Goal: Information Seeking & Learning: Learn about a topic

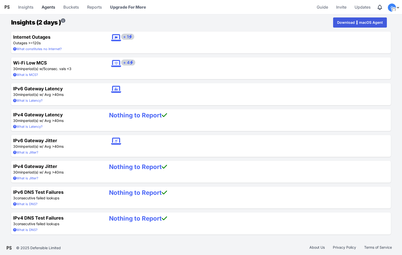
click at [51, 7] on link "Agents" at bounding box center [49, 7] width 18 height 12
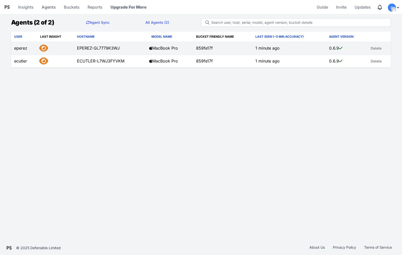
click at [70, 45] on td at bounding box center [55, 48] width 37 height 13
click at [214, 47] on td "859fe17f" at bounding box center [222, 48] width 59 height 13
click at [44, 48] on icon at bounding box center [43, 48] width 9 height 8
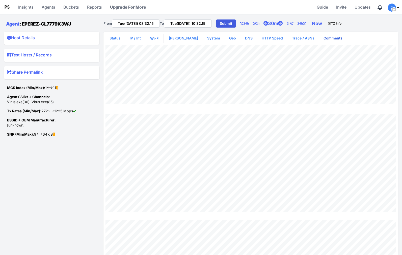
click at [327, 40] on link "Comments" at bounding box center [333, 38] width 27 height 9
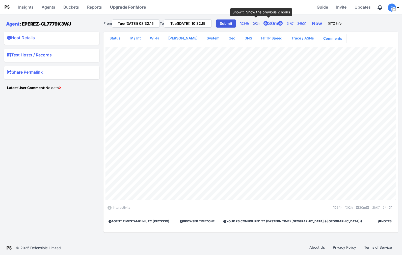
click at [256, 22] on icon at bounding box center [254, 23] width 3 height 3
type input "Tue(23 Sep) 06:32.15"
type input "Tue([DATE]) 08:32.15"
click at [115, 37] on link "Status" at bounding box center [115, 38] width 19 height 9
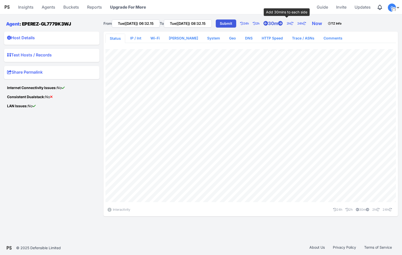
click at [285, 25] on link "30m" at bounding box center [275, 23] width 23 height 10
type input "Tue(23 Sep) 06:02.15"
type input "Tue(23 Sep) 09:02.15"
click at [285, 25] on link "30m" at bounding box center [275, 23] width 23 height 10
type input "Tue(23 Sep) 05:32.15"
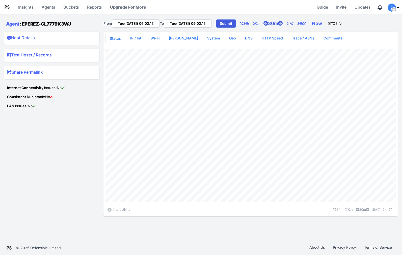
type input "Tue(23 Sep) 09:32.15"
click at [285, 25] on link "30m" at bounding box center [275, 23] width 23 height 10
type input "Tue(23 Sep) 05:02.15"
type input "Tue(23 Sep) 10:02.15"
click at [285, 25] on link "30m" at bounding box center [275, 23] width 23 height 10
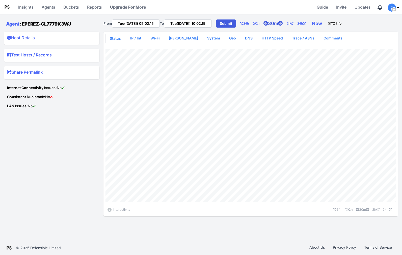
type input "Tue(23 Sep) 04:32.15"
type input "Tue([DATE]) 10:32.15"
click at [285, 25] on link "30m" at bounding box center [275, 23] width 23 height 10
type input "Tue(23 Sep) 04:02.15"
type input "Tue(23 Sep) 11:02.15"
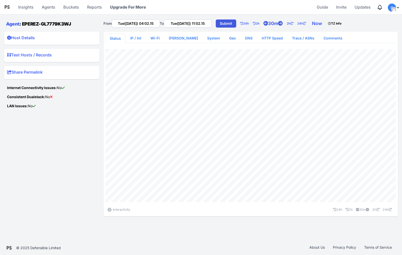
click at [285, 25] on link "30m" at bounding box center [275, 23] width 23 height 10
type input "Tue(23 Sep) 03:32.15"
type input "Tue(23 Sep) 11:32.15"
click at [285, 25] on link "30m" at bounding box center [275, 23] width 23 height 10
type input "Tue(23 Sep) 03:02.15"
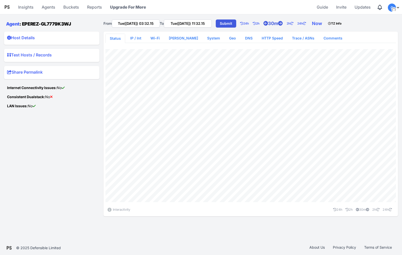
type input "Tue(23 Sep) 12:02.15"
click at [285, 25] on link "30m" at bounding box center [275, 23] width 23 height 10
type input "Tue(23 Sep) 02:32.15"
type input "Tue(23 Sep) 12:32.15"
click at [285, 25] on link "30m" at bounding box center [275, 23] width 23 height 10
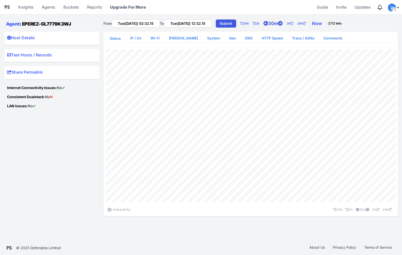
type input "Tue(23 Sep) 02:02.15"
type input "Tue(23 Sep) 13:02.15"
click at [285, 25] on link "30m" at bounding box center [275, 23] width 23 height 10
type input "Tue(23 Sep) 01:32.15"
type input "Tue(23 Sep) 13:32.15"
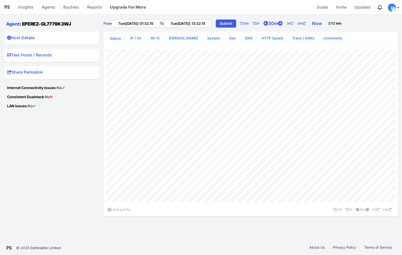
click at [285, 25] on link "30m" at bounding box center [275, 23] width 23 height 10
type input "Tue(23 Sep) 01:02.15"
type input "Tue(23 Sep) 14:02.15"
click at [285, 25] on link "30m" at bounding box center [275, 23] width 23 height 10
type input "Tue(23 Sep) 00:32.15"
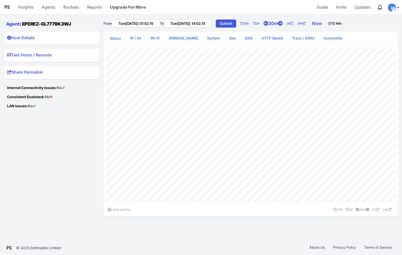
type input "Tue(23 Sep) 14:32.15"
click at [285, 25] on link "30m" at bounding box center [275, 23] width 23 height 10
type input "Tue(23 Sep) 00:02.15"
type input "Tue(23 Sep) 15:02.15"
click at [285, 25] on link "30m" at bounding box center [275, 23] width 23 height 10
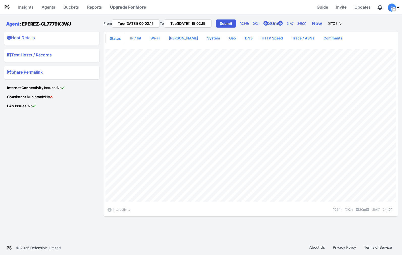
type input "Mon(22 Sep) 23:32.15"
type input "Tue(23 Sep) 15:32.15"
click at [285, 25] on link "30m" at bounding box center [275, 23] width 23 height 10
type input "Mon(22 Sep) 23:02.15"
type input "Tue(23 Sep) 16:02.15"
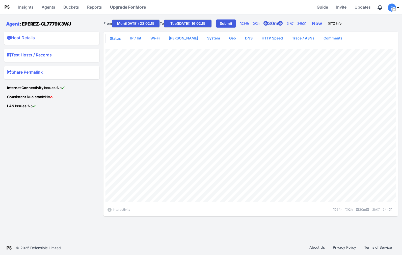
click at [285, 25] on link "30m" at bounding box center [275, 23] width 23 height 10
type input "Mon(22 Sep) 22:32.15"
type input "Tue(23 Sep) 16:32.15"
click at [285, 25] on link "30m" at bounding box center [275, 23] width 23 height 10
type input "Mon(22 Sep) 22:02.15"
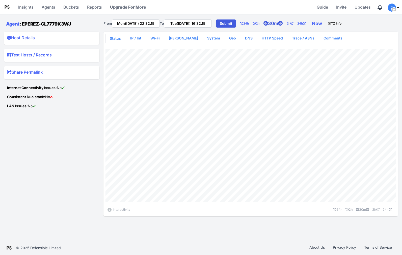
type input "Tue(23 Sep) 17:02.15"
click at [285, 25] on link "30m" at bounding box center [275, 23] width 23 height 10
type input "Mon(22 Sep) 21:32.15"
type input "Tue(23 Sep) 17:32.15"
click at [285, 25] on link "30m" at bounding box center [275, 23] width 23 height 10
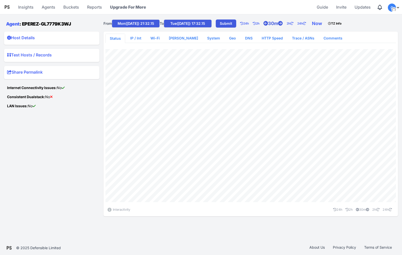
type input "Mon(22 Sep) 21:02.15"
type input "Tue(23 Sep) 18:02.15"
click at [285, 25] on link "30m" at bounding box center [275, 23] width 23 height 10
type input "Mon(22 Sep) 20:32.15"
type input "Tue(23 Sep) 18:32.15"
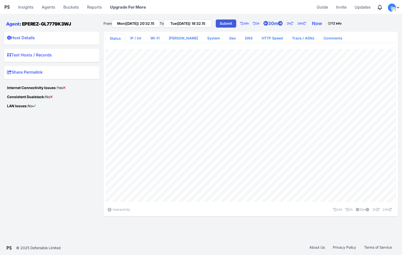
click at [268, 23] on icon at bounding box center [266, 23] width 5 height 5
type input "Mon(22 Sep) 20:02.15"
type input "Tue(23 Sep) 19:02.15"
click at [268, 23] on icon at bounding box center [266, 23] width 5 height 5
type input "Mon(22 Sep) 19:32.15"
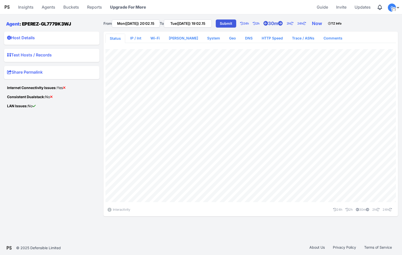
type input "Tue(23 Sep) 19:32.15"
click at [326, 24] on link "Now" at bounding box center [318, 23] width 16 height 10
type input "Wed(24 Sep) 10:57.49"
type input "Wed(24 Sep) 12:57.49"
click at [140, 39] on link "IP / Int" at bounding box center [135, 38] width 19 height 9
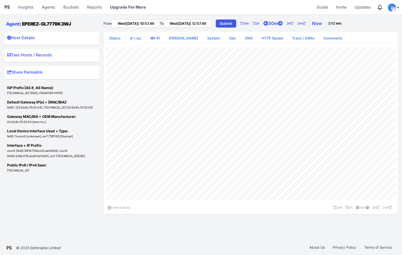
click at [158, 37] on link "Wi-Fi" at bounding box center [154, 38] width 17 height 9
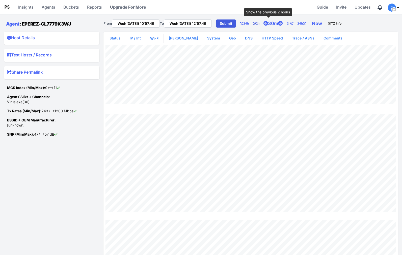
click at [264, 24] on link "2h" at bounding box center [258, 23] width 11 height 10
type input "Wed(24 Sep) 08:57.49"
type input "Wed(24 Sep) 10:57.49"
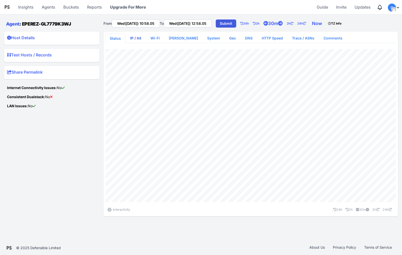
click at [139, 38] on link "IP / Int" at bounding box center [135, 38] width 19 height 9
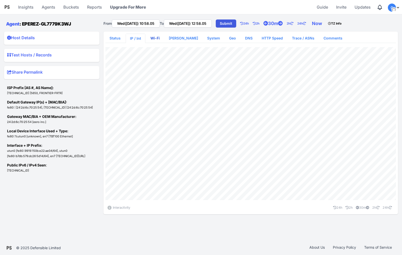
click at [156, 38] on link "Wi-Fi" at bounding box center [154, 38] width 17 height 9
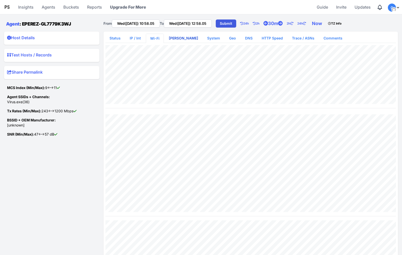
click at [185, 37] on link "[PERSON_NAME]" at bounding box center [183, 38] width 37 height 9
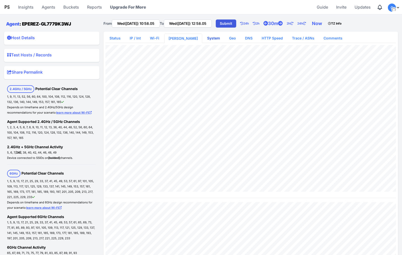
click at [203, 37] on link "System" at bounding box center [213, 38] width 21 height 9
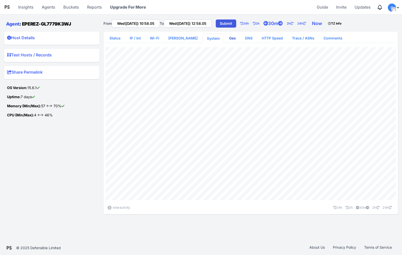
click at [225, 38] on link "Geo" at bounding box center [232, 38] width 15 height 9
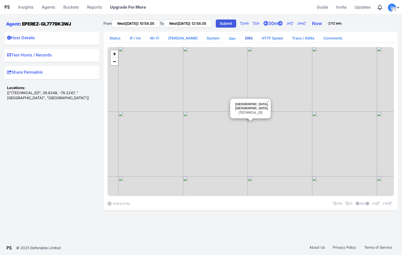
click at [241, 38] on link "DNS" at bounding box center [249, 38] width 16 height 9
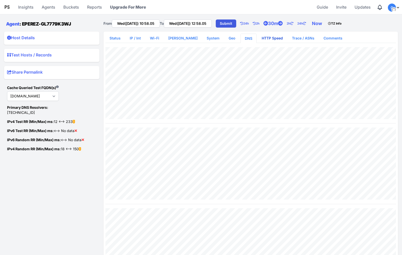
click at [261, 38] on link "HTTP Speed" at bounding box center [272, 38] width 29 height 9
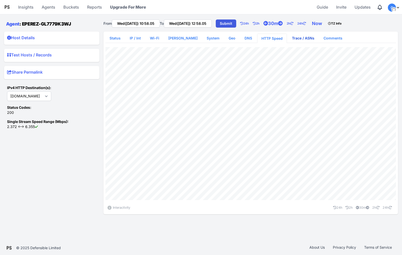
click at [301, 37] on link "Trace / ASNs" at bounding box center [303, 38] width 31 height 9
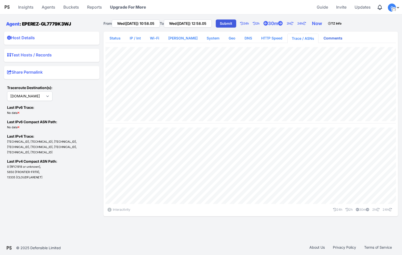
click at [320, 39] on link "Comments" at bounding box center [333, 38] width 27 height 9
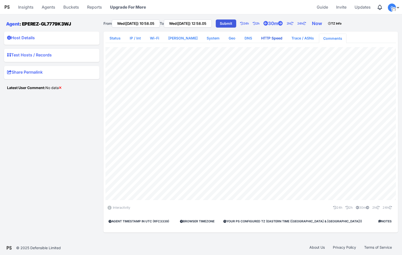
click at [259, 38] on link "HTTP Speed" at bounding box center [271, 38] width 29 height 9
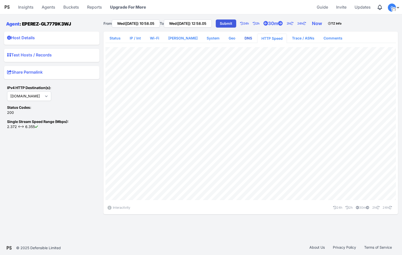
click at [241, 37] on link "DNS" at bounding box center [249, 38] width 16 height 9
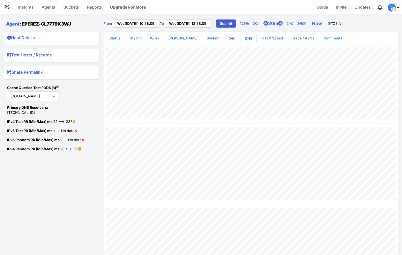
click at [225, 36] on link "Geo" at bounding box center [232, 38] width 15 height 9
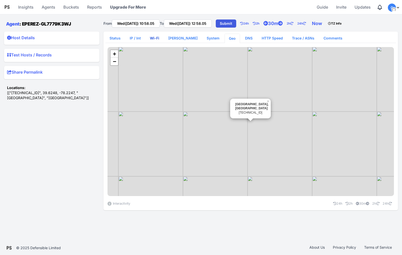
click at [154, 38] on link "Wi-Fi" at bounding box center [154, 38] width 17 height 9
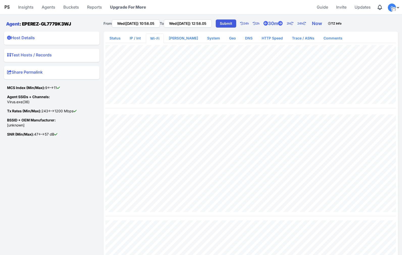
click at [17, 23] on link "Agent" at bounding box center [12, 23] width 13 height 5
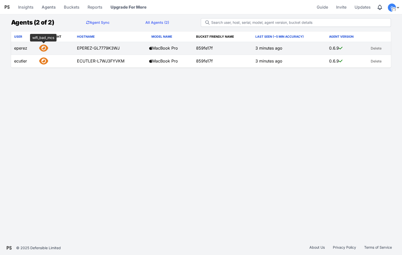
click at [44, 46] on icon at bounding box center [43, 48] width 9 height 8
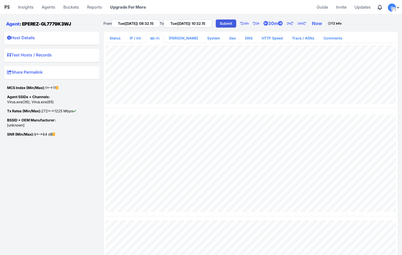
click at [36, 170] on div "Host Details Hostname EPEREZ-GL7779K3WJ User eperez Last Seen 3 minutes ago Cre…" at bounding box center [51, 160] width 95 height 256
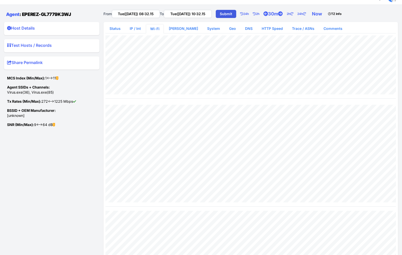
scroll to position [7, 0]
